Goal: Task Accomplishment & Management: Complete application form

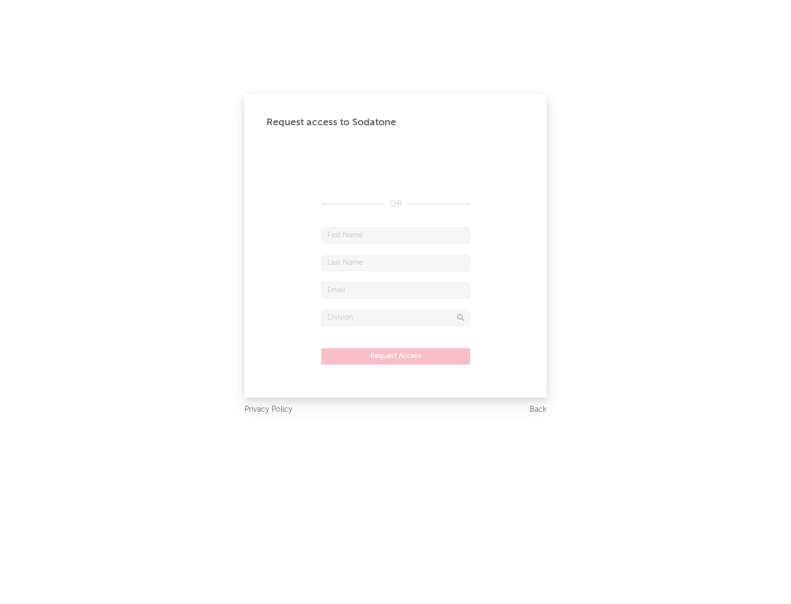
click at [395, 235] on input "text" at bounding box center [395, 235] width 148 height 16
type input "[PERSON_NAME]"
click at [395, 263] on input "text" at bounding box center [395, 263] width 148 height 16
type input "[PERSON_NAME]"
click at [395, 290] on input "text" at bounding box center [395, 290] width 148 height 16
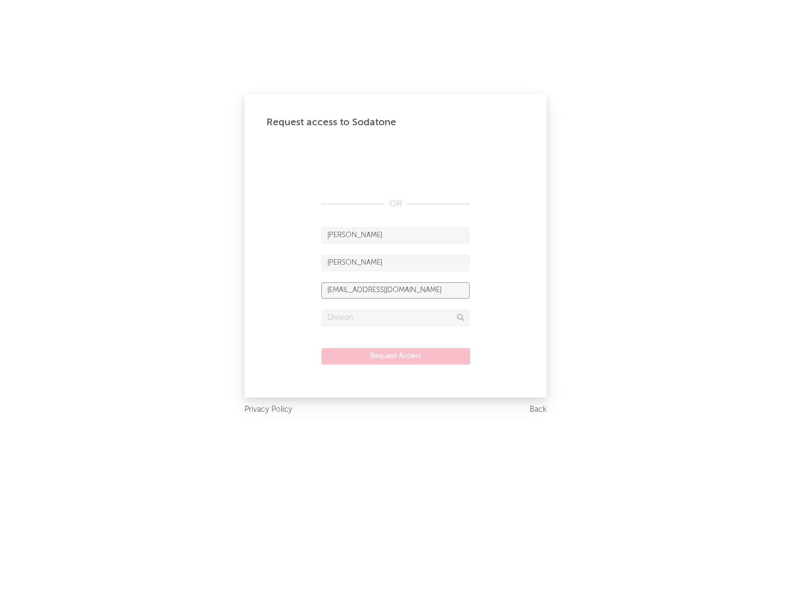
type input "[EMAIL_ADDRESS][DOMAIN_NAME]"
click at [395, 317] on input "text" at bounding box center [395, 318] width 148 height 16
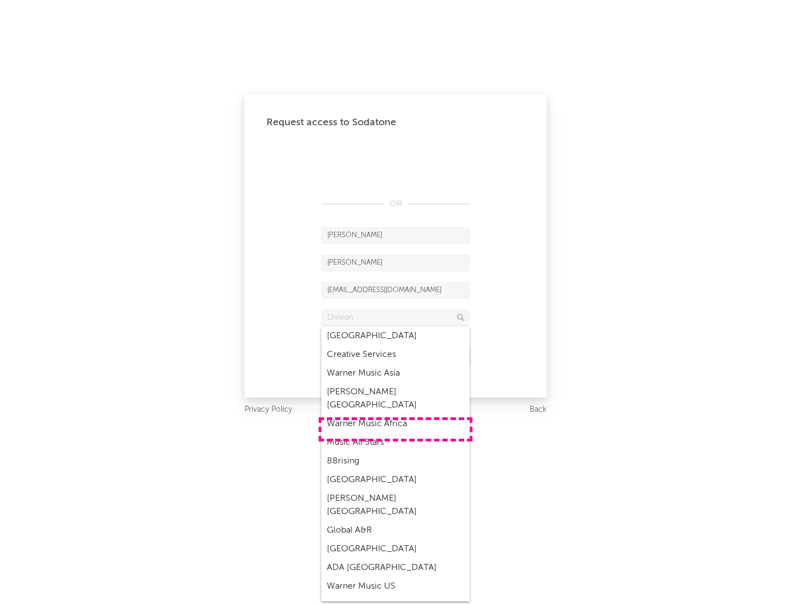
click at [395, 433] on div "Music All Stars" at bounding box center [395, 442] width 148 height 19
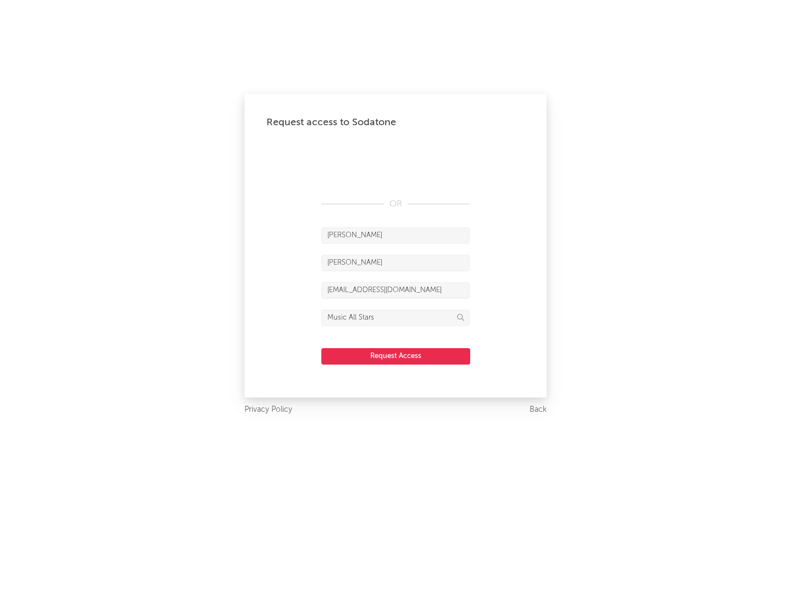
type input "Music All Stars"
click at [395, 356] on button "Request Access" at bounding box center [395, 356] width 149 height 16
